Goal: Information Seeking & Learning: Learn about a topic

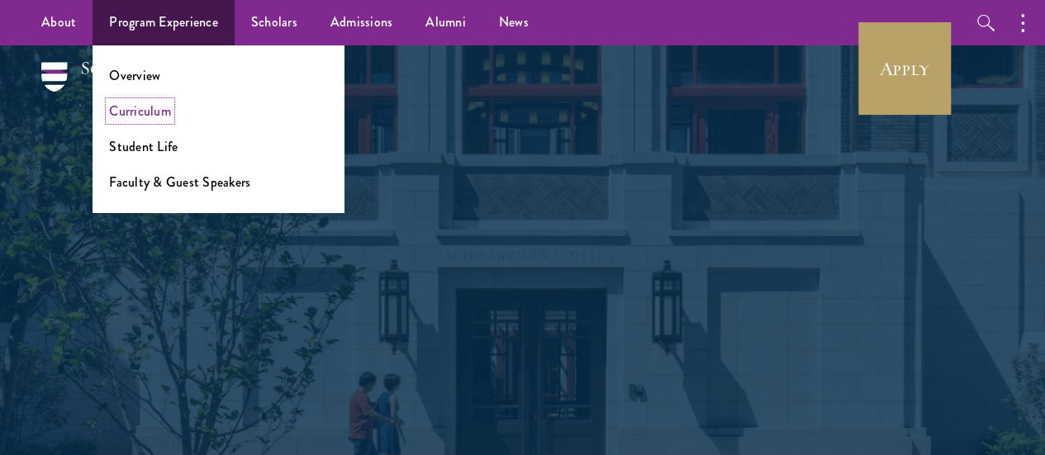
click at [157, 112] on link "Curriculum" at bounding box center [140, 111] width 62 height 19
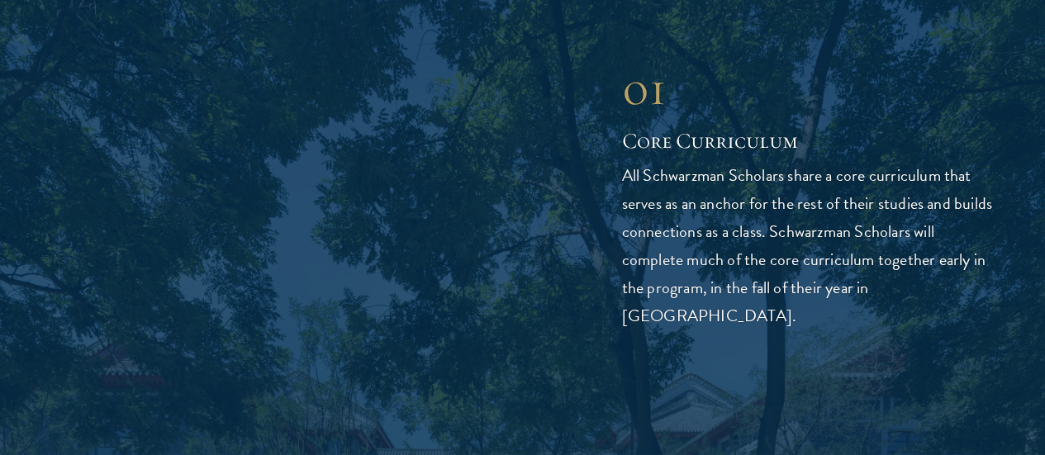
scroll to position [2149, 0]
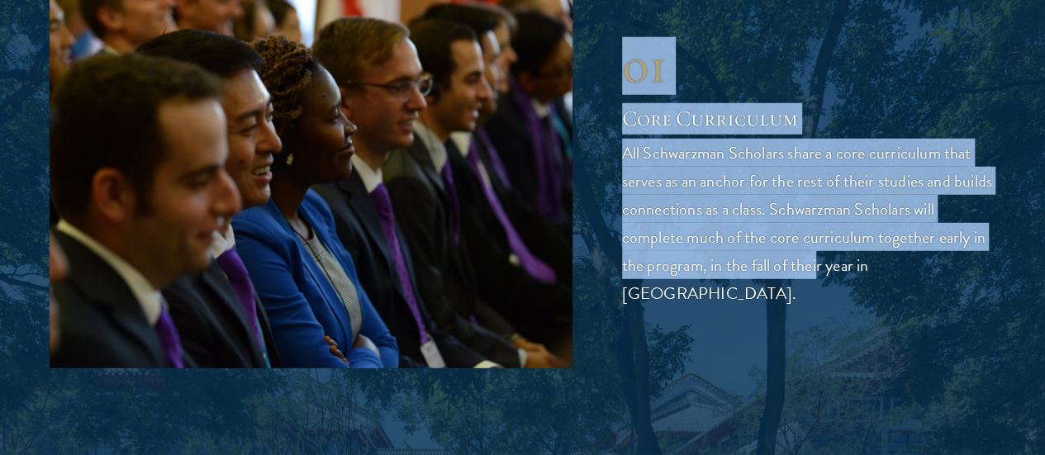
drag, startPoint x: 624, startPoint y: 107, endPoint x: 812, endPoint y: 364, distance: 318.9
click at [812, 307] on div "01 Core Curriculum All Schwarzman Scholars share a core curriculum that serves …" at bounding box center [809, 172] width 374 height 270
click at [788, 307] on p "All Schwarzman Scholars share a core curriculum that serves as an anchor for th…" at bounding box center [809, 223] width 374 height 169
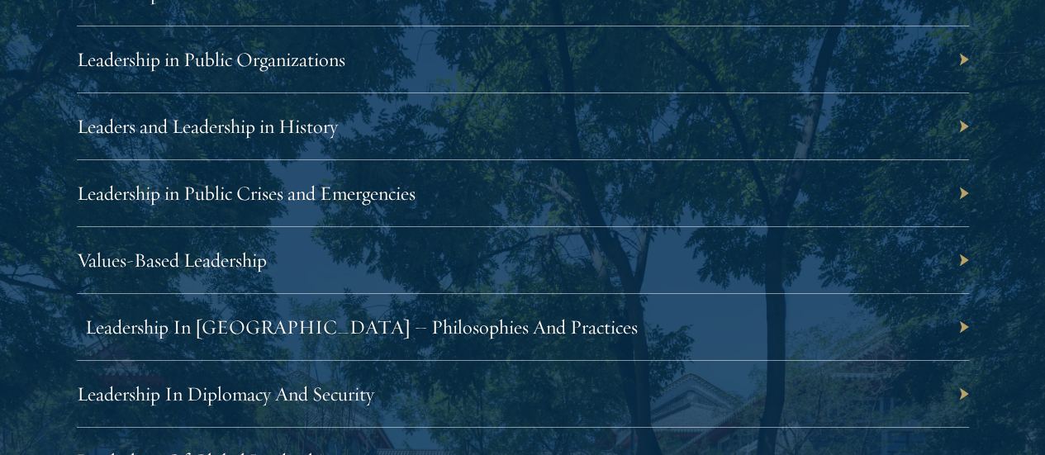
scroll to position [2975, 0]
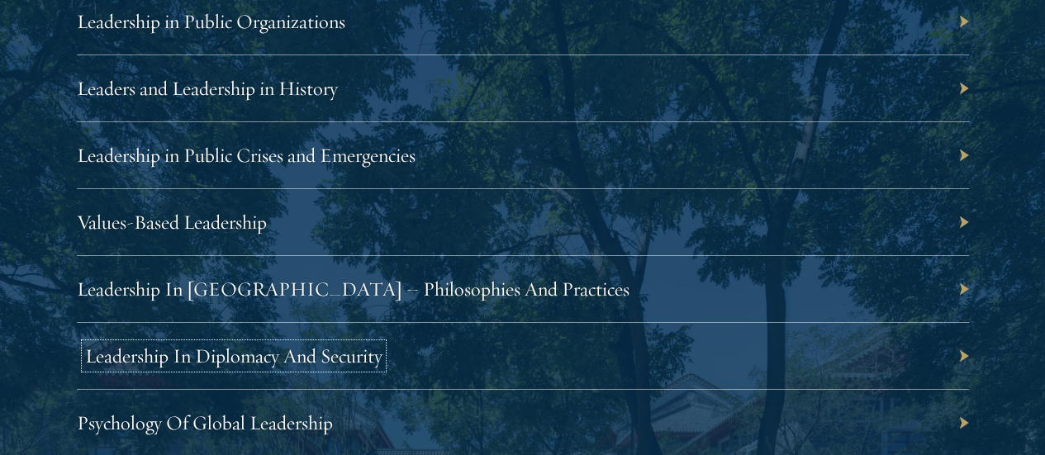
click at [383, 344] on link "Leadership In Diplomacy And Security" at bounding box center [233, 356] width 297 height 25
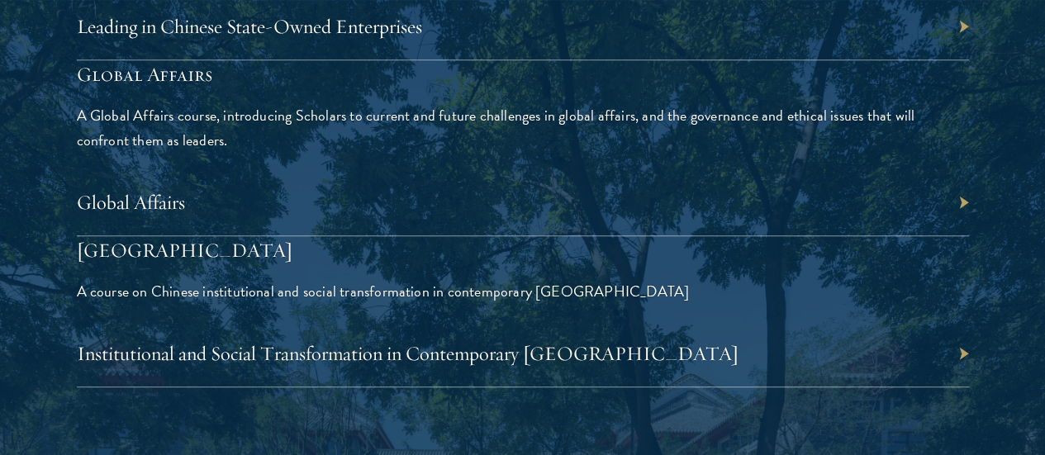
scroll to position [3884, 0]
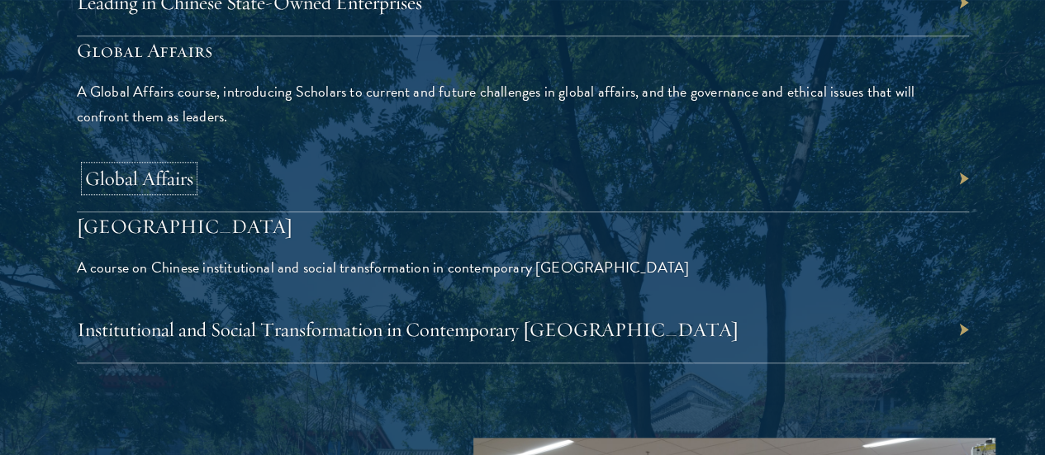
click at [193, 166] on link "Global Affairs" at bounding box center [139, 178] width 108 height 25
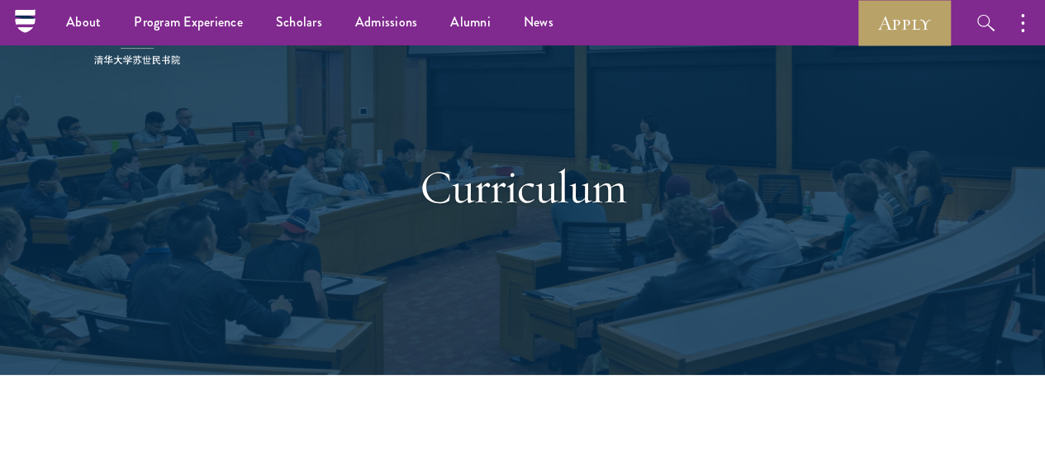
scroll to position [0, 0]
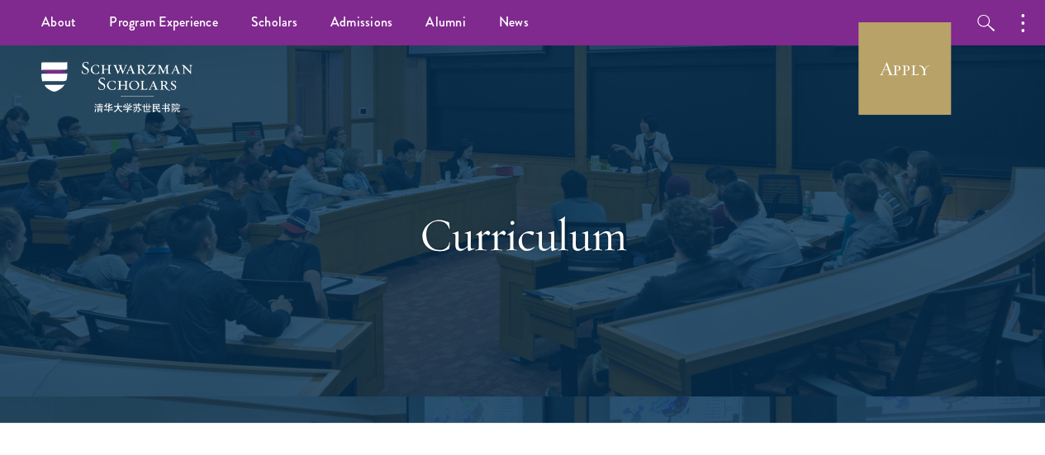
click at [516, 240] on h1 "Curriculum" at bounding box center [523, 235] width 570 height 58
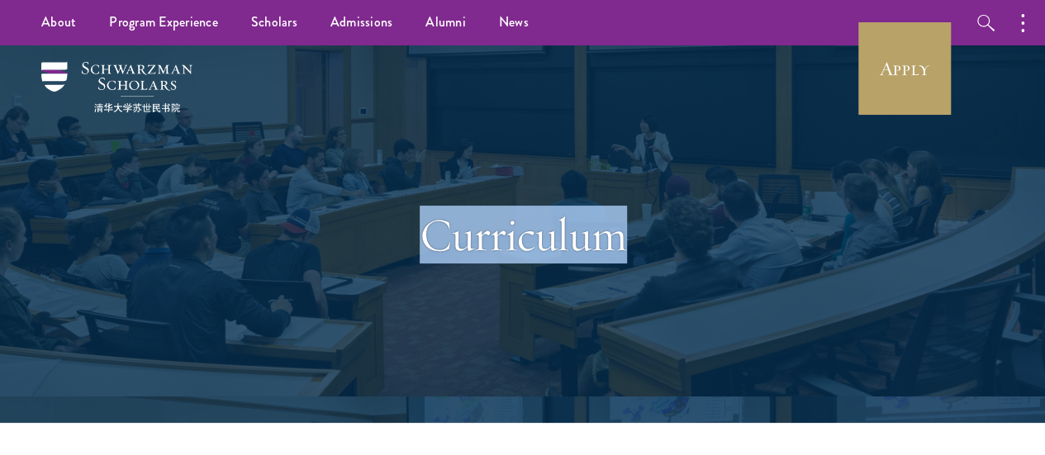
click at [516, 240] on h1 "Curriculum" at bounding box center [523, 235] width 570 height 58
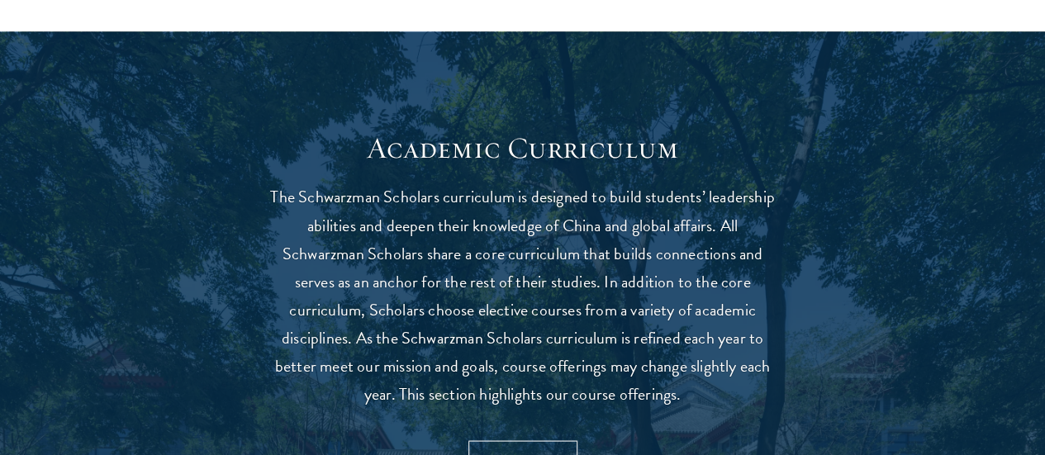
scroll to position [1405, 0]
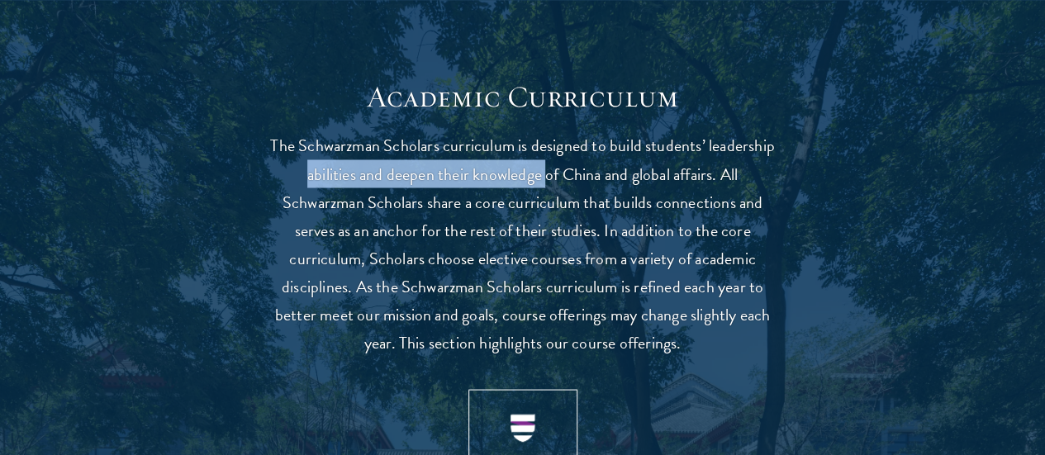
drag, startPoint x: 360, startPoint y: 178, endPoint x: 624, endPoint y: 181, distance: 263.6
click at [624, 181] on p "The Schwarzman Scholars curriculum is designed to build students’ leadership ab…" at bounding box center [523, 243] width 512 height 225
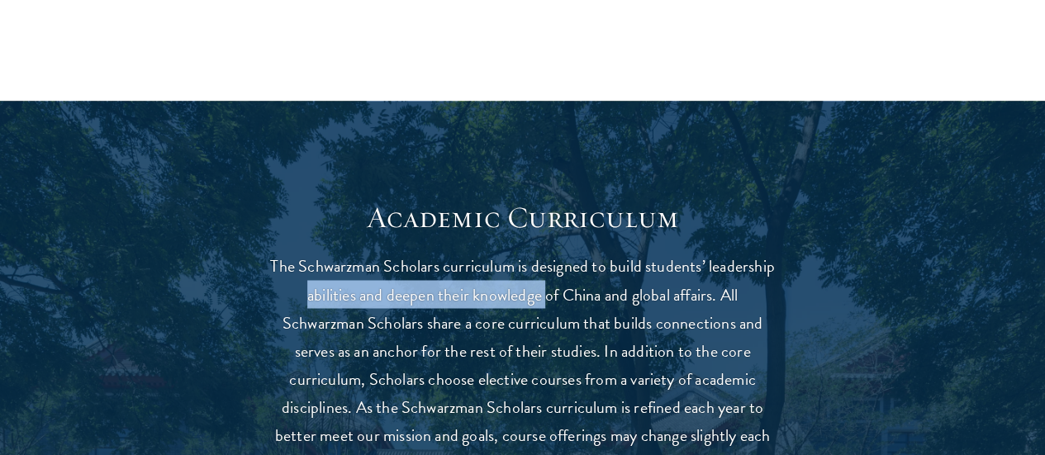
scroll to position [1322, 0]
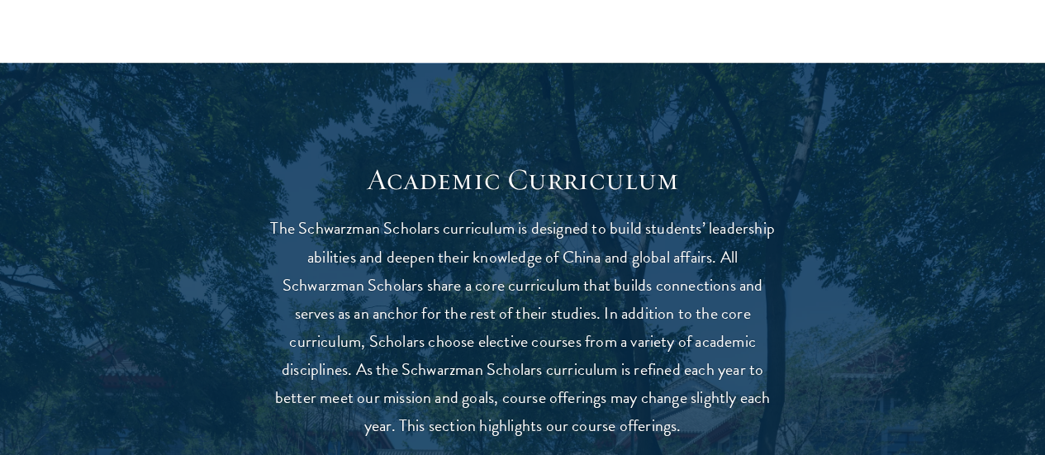
click at [596, 309] on p "The Schwarzman Scholars curriculum is designed to build students’ leadership ab…" at bounding box center [523, 326] width 512 height 225
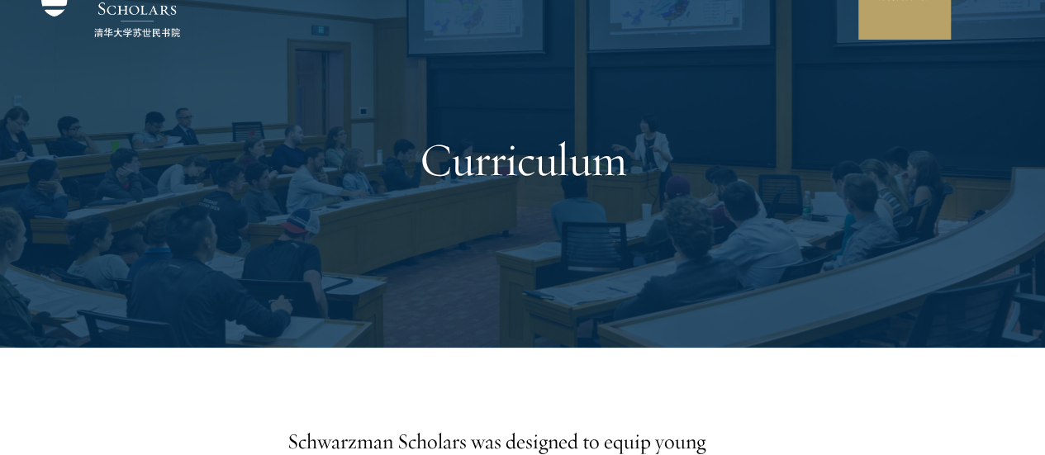
scroll to position [0, 0]
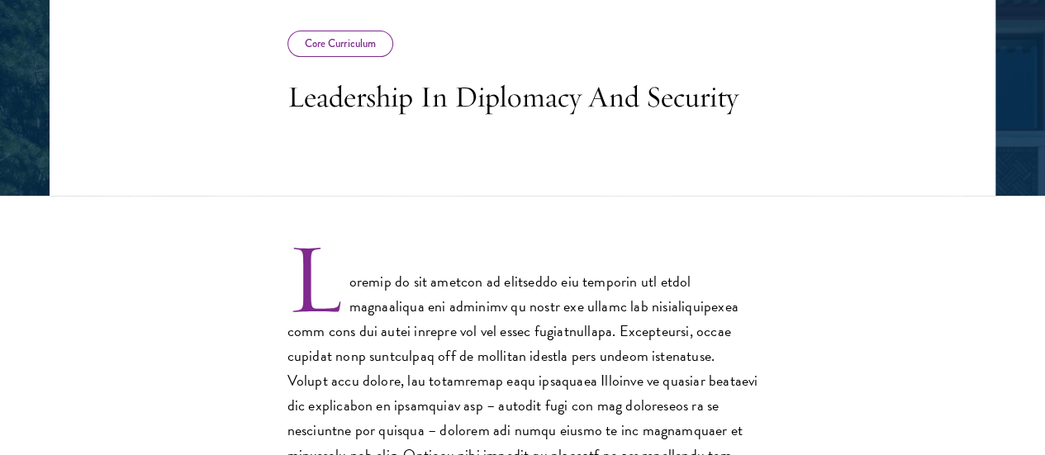
scroll to position [331, 0]
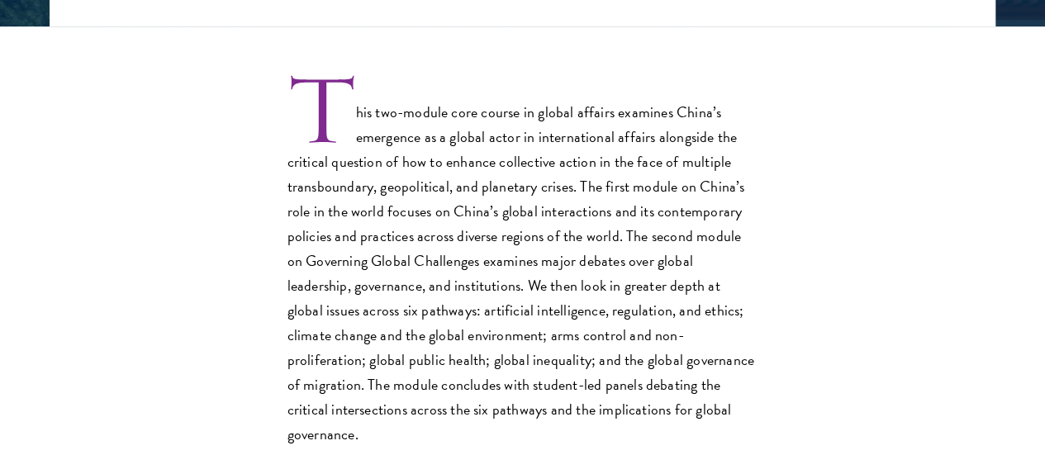
scroll to position [496, 0]
